Goal: Task Accomplishment & Management: Use online tool/utility

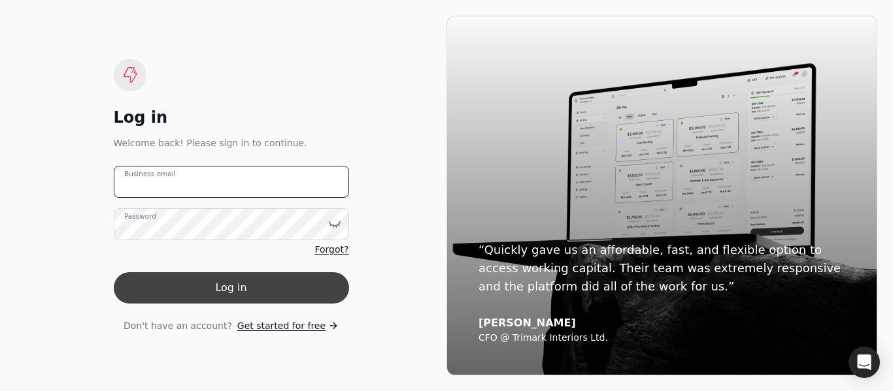
type email "[EMAIL_ADDRESS][DOMAIN_NAME]"
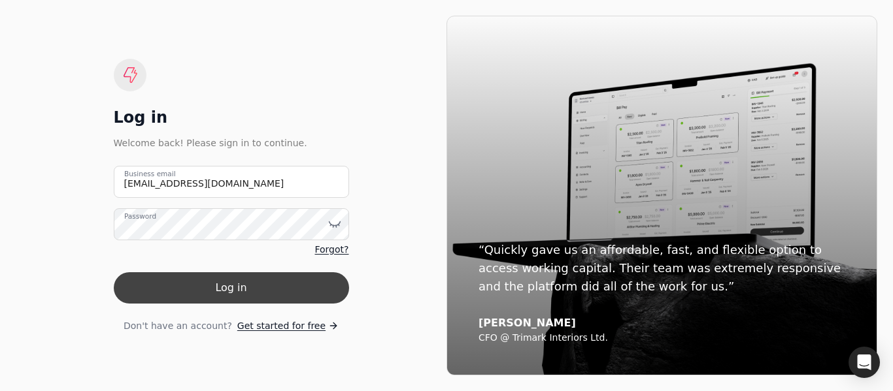
click at [229, 277] on button "Log in" at bounding box center [231, 288] width 235 height 31
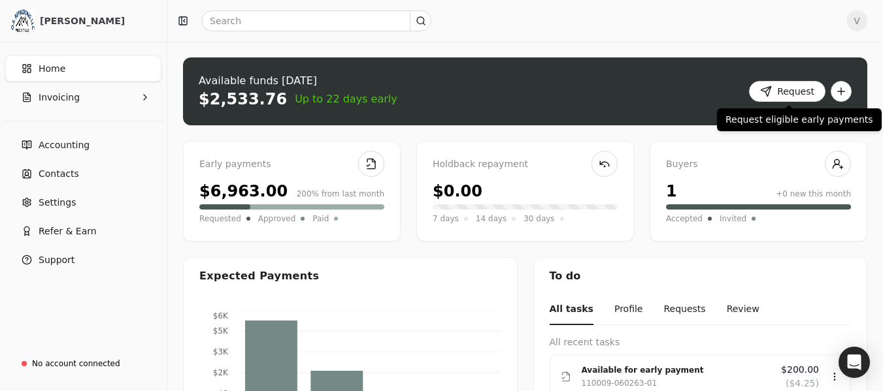
click at [789, 103] on span at bounding box center [789, 105] width 7 height 7
click at [776, 96] on button "Request" at bounding box center [787, 91] width 76 height 21
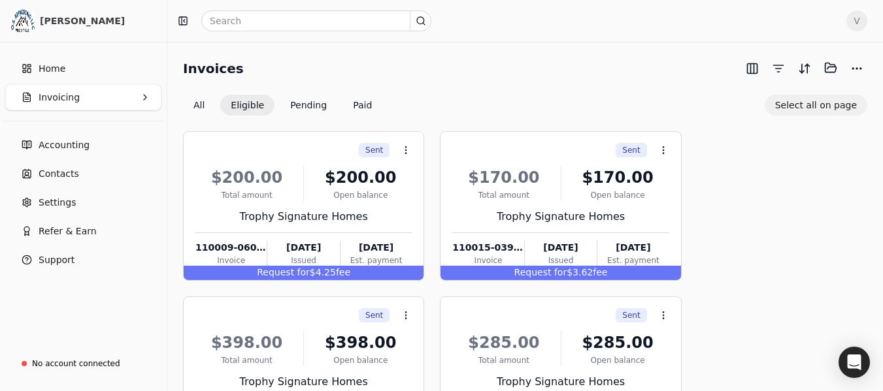
click at [823, 110] on button "Select all on page" at bounding box center [816, 105] width 103 height 21
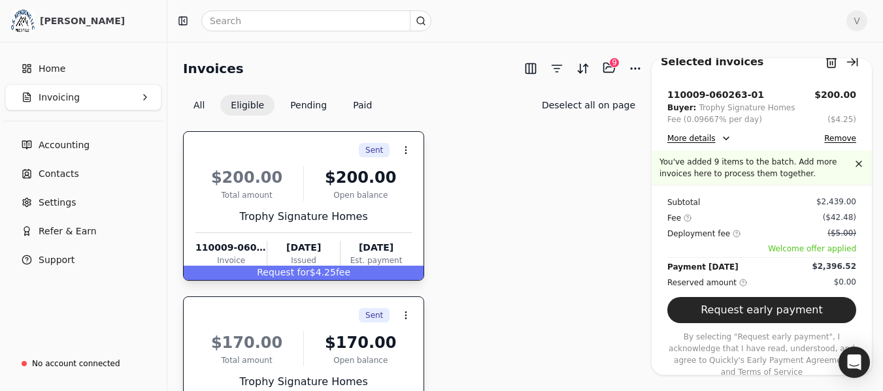
scroll to position [18, 0]
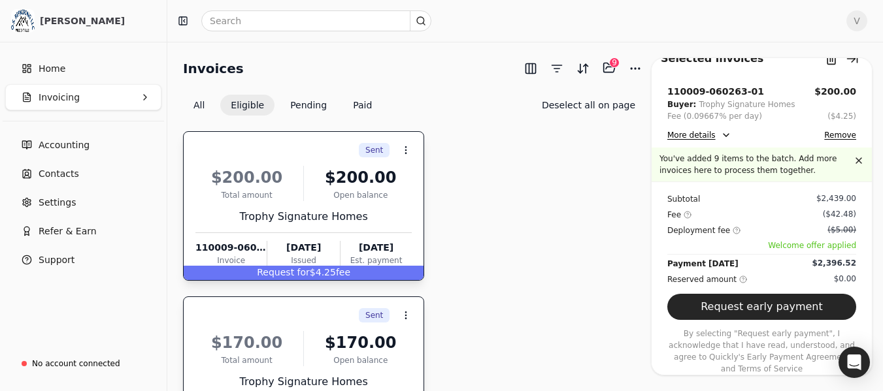
click at [780, 307] on button "Request early payment" at bounding box center [761, 307] width 189 height 26
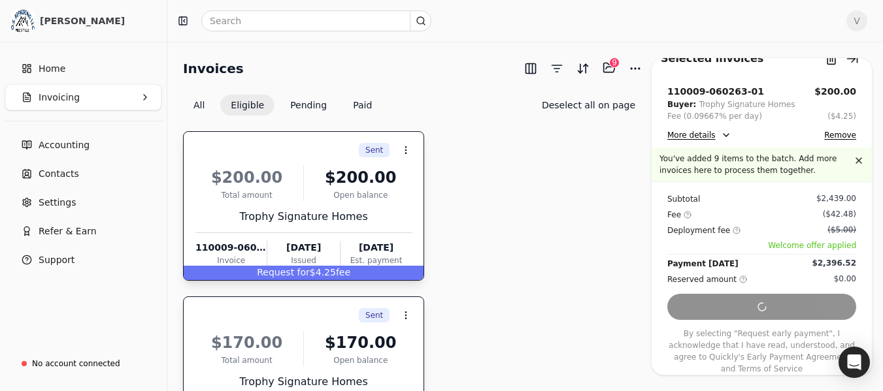
scroll to position [0, 0]
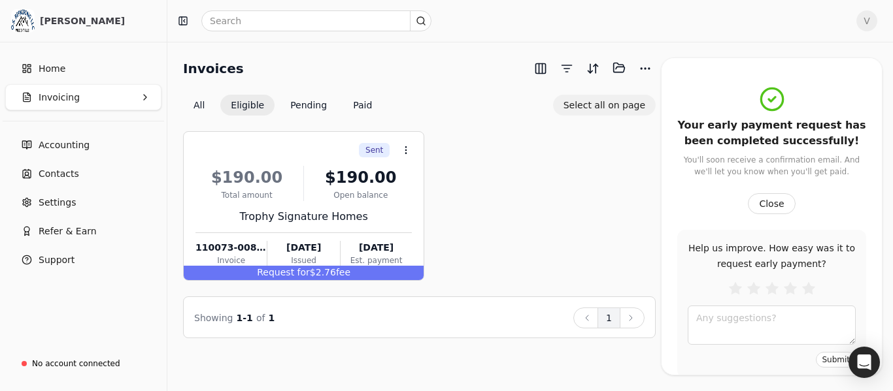
click at [624, 101] on button "Select all on page" at bounding box center [604, 105] width 103 height 21
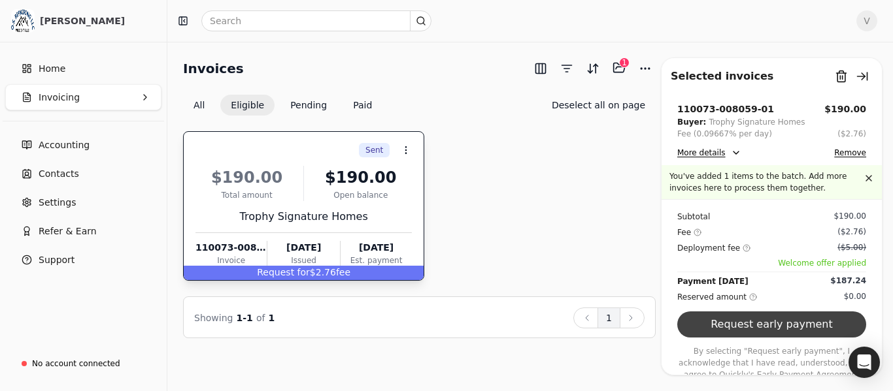
click at [752, 326] on button "Request early payment" at bounding box center [771, 325] width 189 height 26
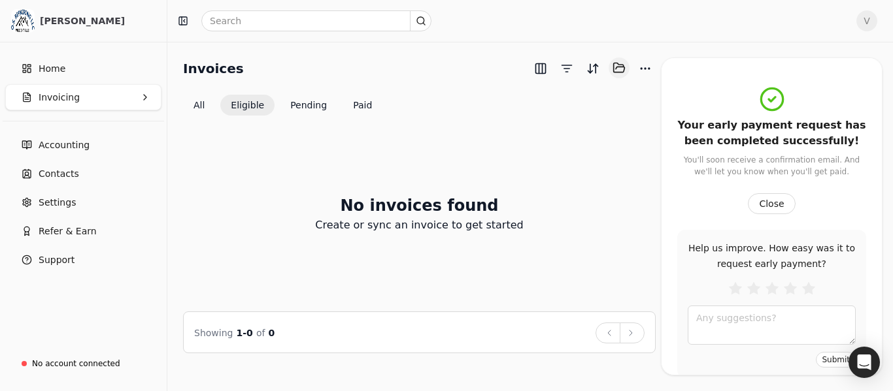
click at [621, 67] on button "Selected items: 0" at bounding box center [618, 68] width 21 height 21
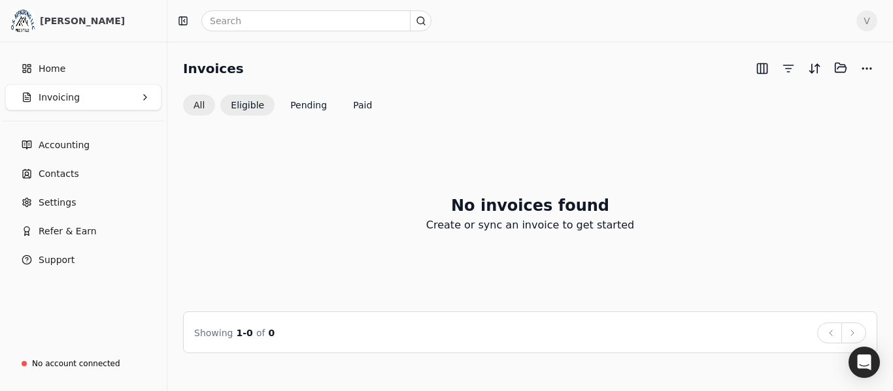
click at [193, 103] on button "All" at bounding box center [199, 105] width 32 height 21
